Goal: Obtain resource: Obtain resource

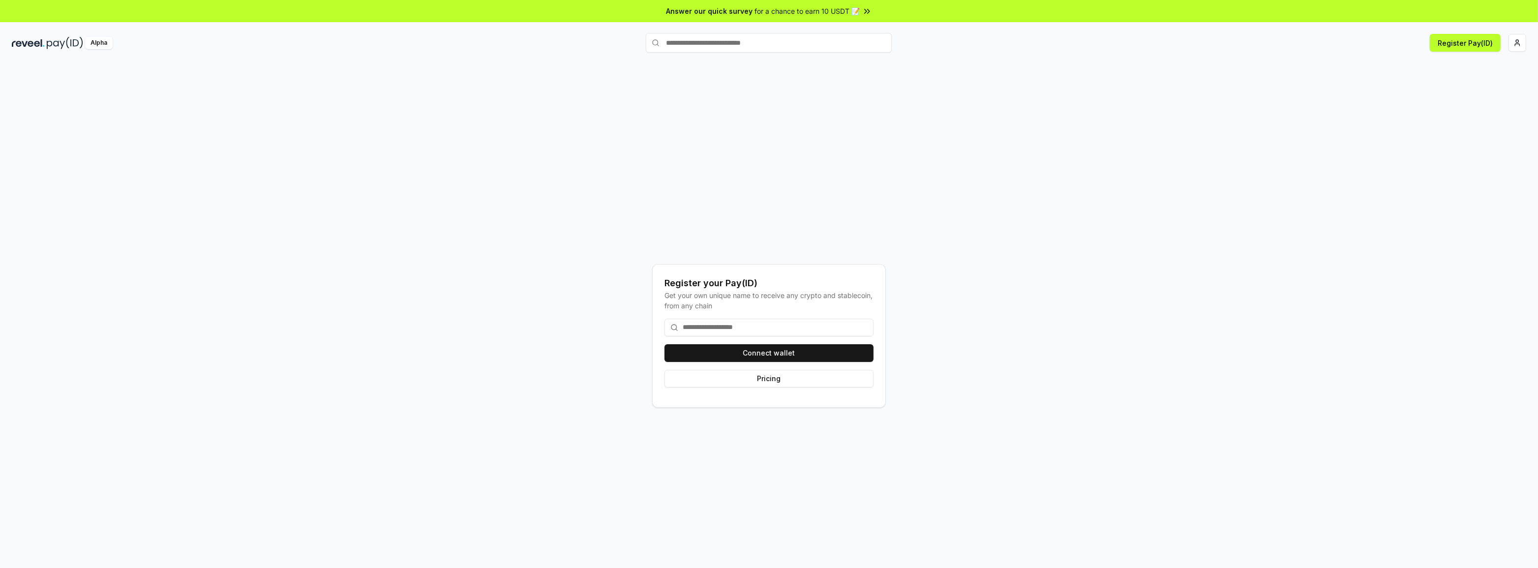
click at [1528, 45] on div "Alpha Register Pay(ID)" at bounding box center [769, 43] width 1538 height 26
click at [1526, 44] on div "Alpha Register Pay(ID)" at bounding box center [769, 43] width 1538 height 26
click at [1525, 45] on html "Answer our quick survey for a chance to earn 10 USDT 📝 Alpha Register Pay(ID) R…" at bounding box center [769, 284] width 1538 height 568
drag, startPoint x: 798, startPoint y: 355, endPoint x: 1494, endPoint y: 147, distance: 726.4
click at [1494, 147] on html "Answer our quick survey for a chance to earn 10 USDT 📝 Alpha Register Pay(ID) R…" at bounding box center [769, 284] width 1538 height 568
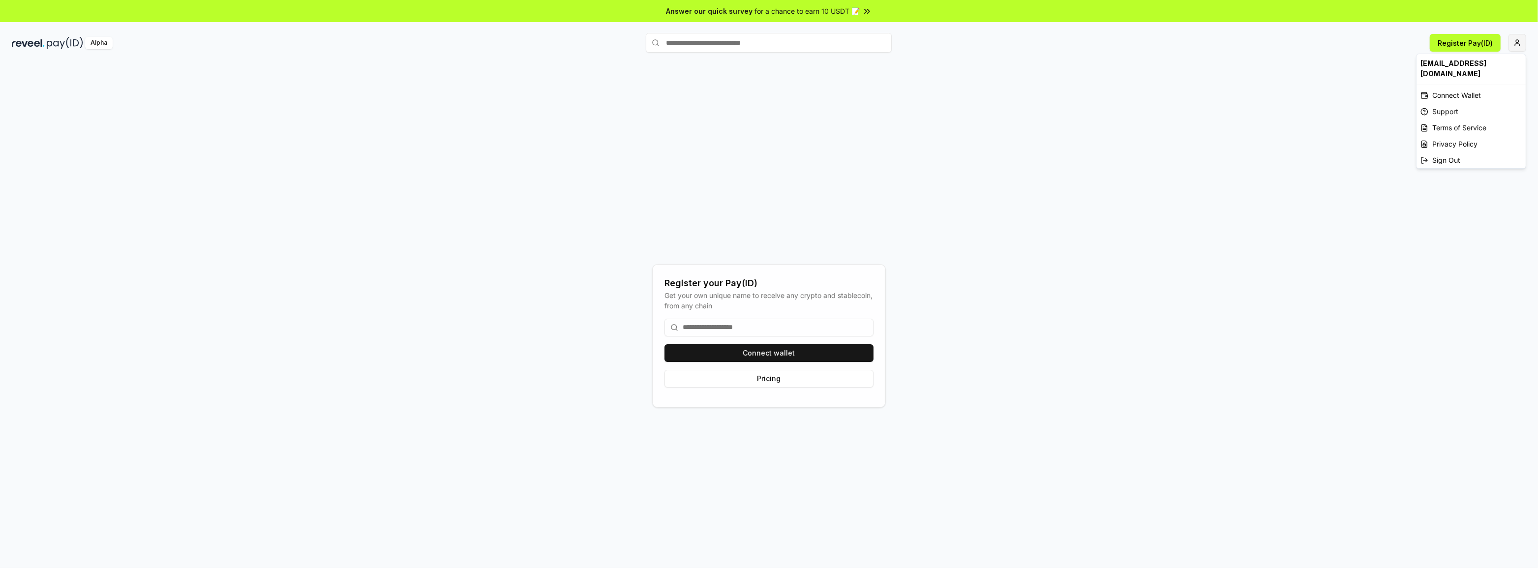
click at [1525, 38] on html "Answer our quick survey for a chance to earn 10 USDT 📝 Alpha Register Pay(ID) R…" at bounding box center [769, 284] width 1538 height 568
click at [1464, 73] on div "[EMAIL_ADDRESS][DOMAIN_NAME]" at bounding box center [1471, 68] width 109 height 29
click at [1456, 89] on div "Connect Wallet" at bounding box center [1471, 95] width 109 height 16
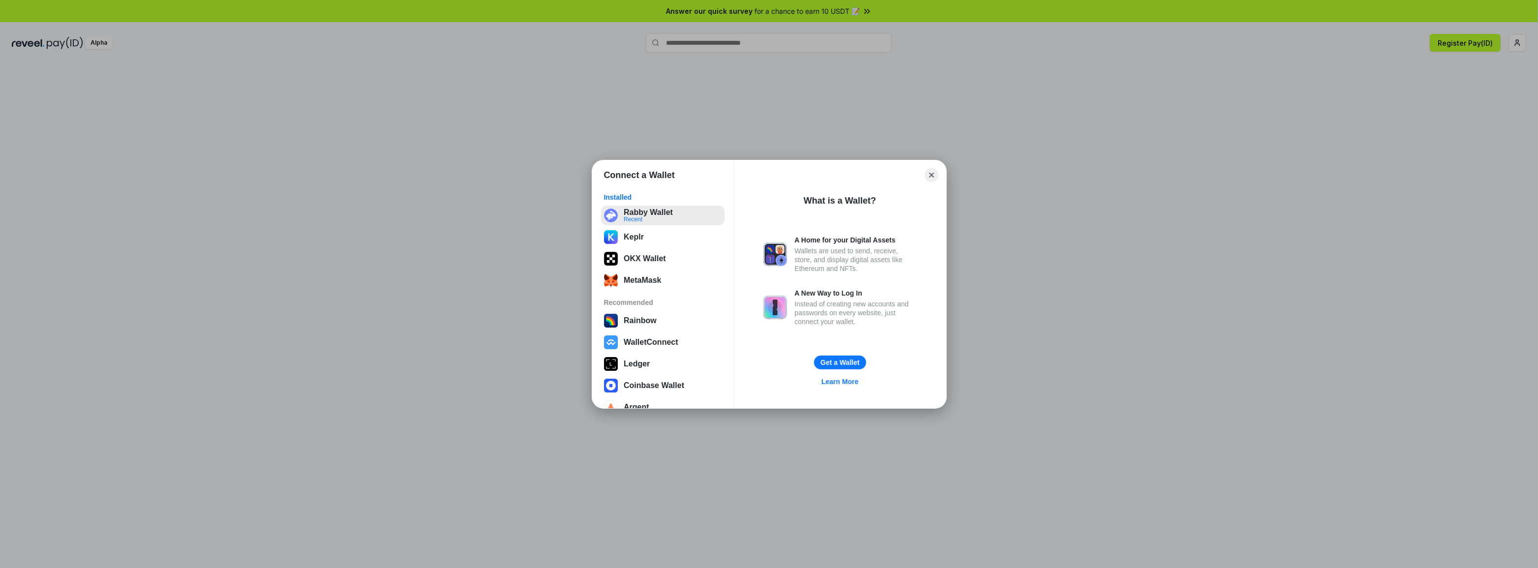
click at [664, 209] on button "Rabby Wallet Recent" at bounding box center [662, 216] width 123 height 20
